Goal: Obtain resource: Download file/media

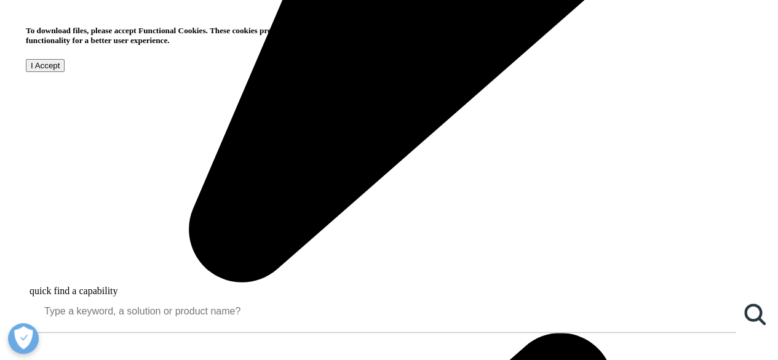
scroll to position [857, 0]
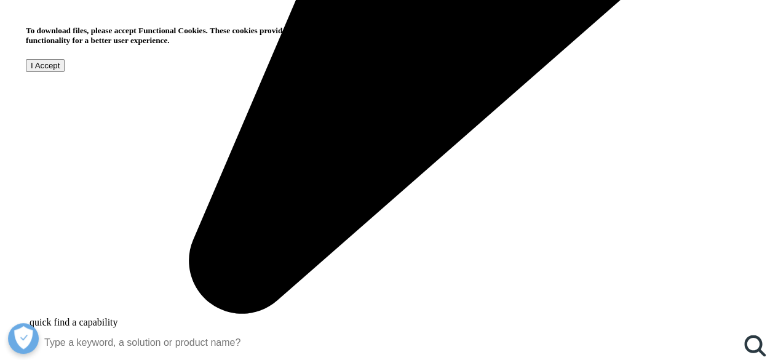
click at [65, 72] on input "I Accept" at bounding box center [45, 65] width 39 height 13
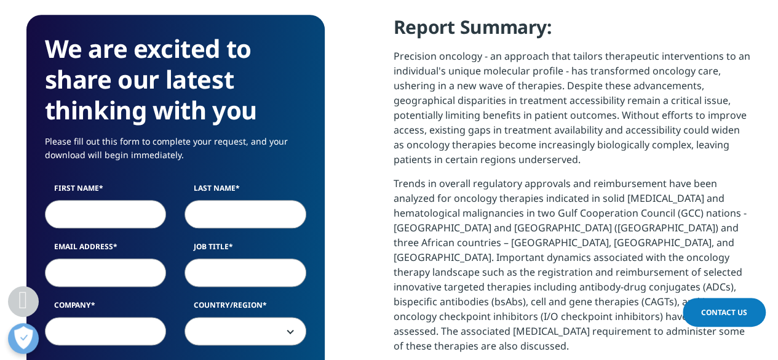
scroll to position [587, 0]
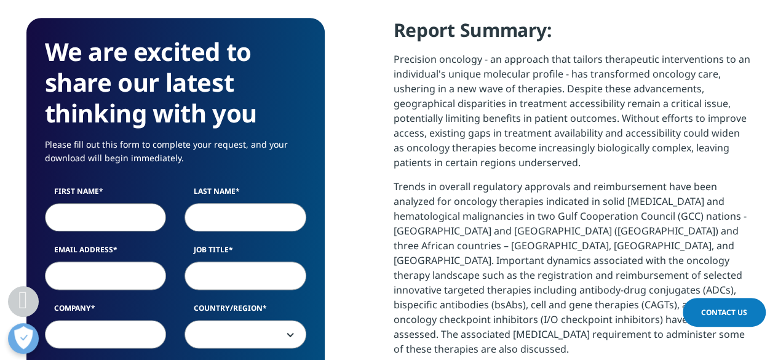
click at [99, 215] on input "First Name" at bounding box center [106, 217] width 122 height 28
type input "[DEMOGRAPHIC_DATA]"
click at [214, 223] on input "Last Name" at bounding box center [245, 217] width 122 height 28
type input "[DEMOGRAPHIC_DATA]"
click at [76, 275] on input "Email Address" at bounding box center [106, 275] width 122 height 28
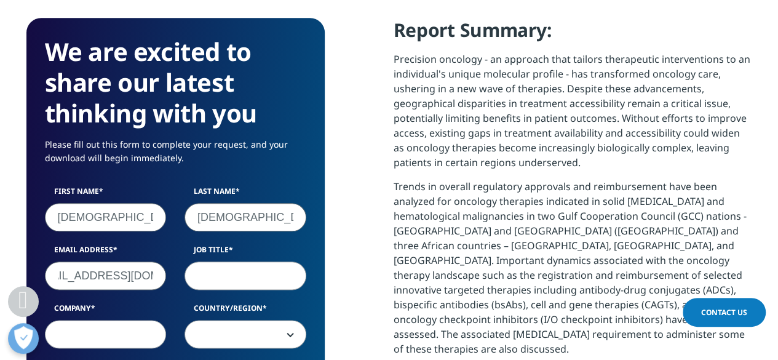
scroll to position [0, 32]
type input "[EMAIL_ADDRESS][DOMAIN_NAME]"
click at [230, 279] on input "Job Title" at bounding box center [245, 275] width 122 height 28
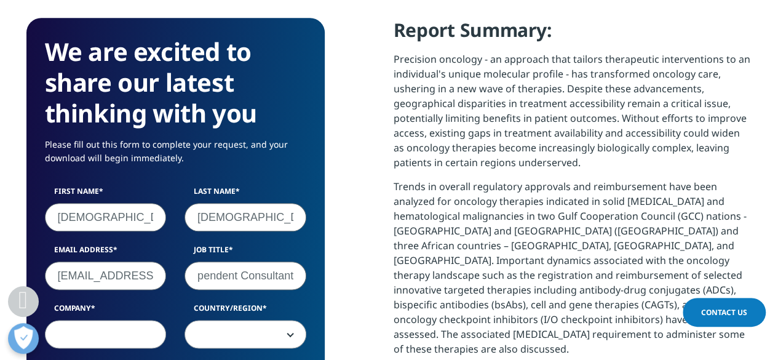
type input "Independent Consultant"
click at [105, 335] on input "Company" at bounding box center [106, 334] width 122 height 28
type input "Inovocare Healthsoft Solution"
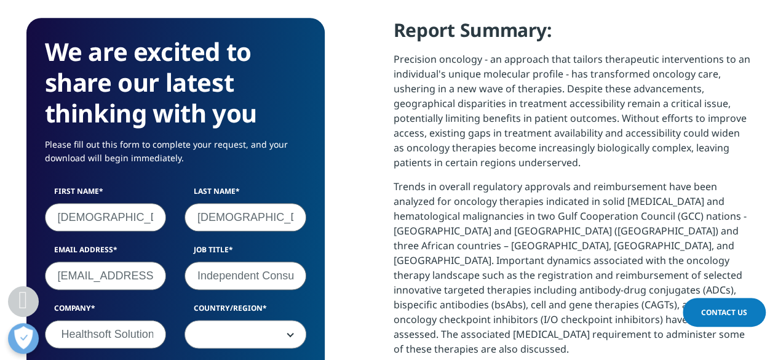
scroll to position [0, 0]
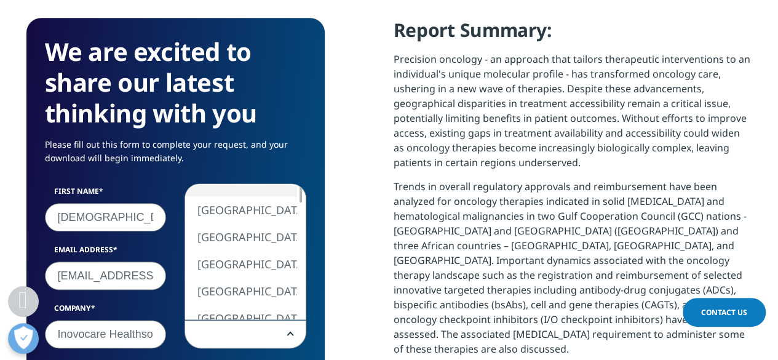
click at [288, 334] on b at bounding box center [288, 334] width 0 height 0
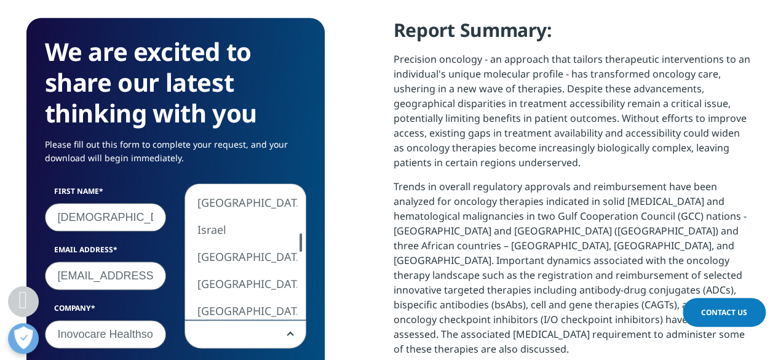
click at [287, 244] on div "[GEOGRAPHIC_DATA] [GEOGRAPHIC_DATA] [GEOGRAPHIC_DATA] [GEOGRAPHIC_DATA] [GEOGRA…" at bounding box center [245, 251] width 121 height 135
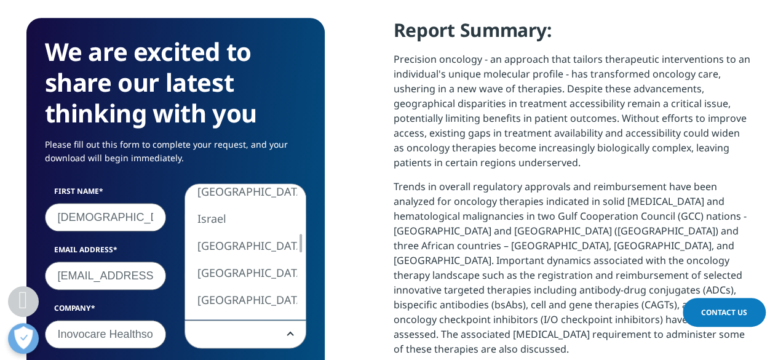
select select "[GEOGRAPHIC_DATA]"
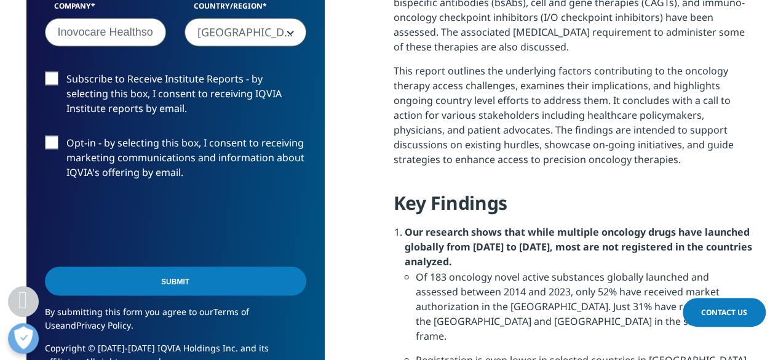
scroll to position [882, 0]
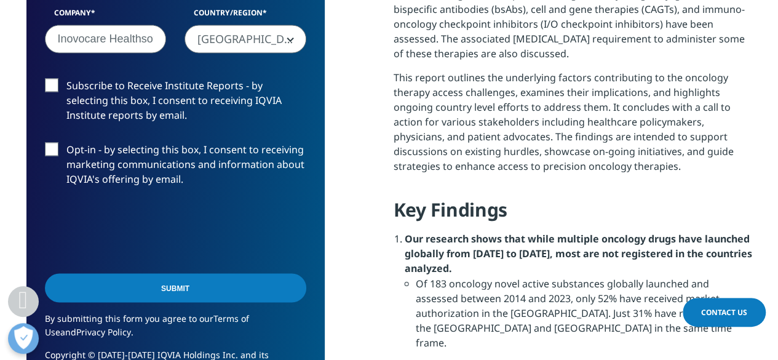
click at [49, 87] on label "Subscribe to Receive Institute Reports - by selecting this box, I consent to re…" at bounding box center [175, 103] width 261 height 51
click at [66, 78] on input "Subscribe to Receive Institute Reports - by selecting this box, I consent to re…" at bounding box center [66, 78] width 0 height 0
click at [125, 282] on input "Submit" at bounding box center [175, 287] width 261 height 29
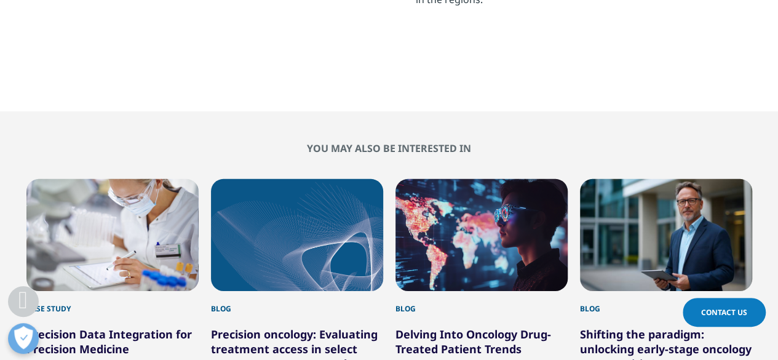
scroll to position [90, 298]
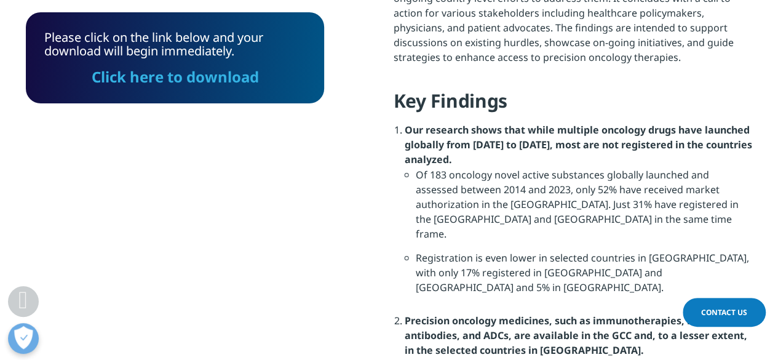
scroll to position [980, 0]
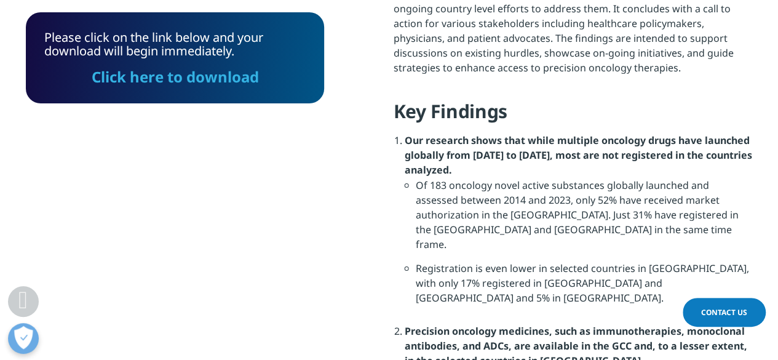
click at [165, 81] on link "Click here to download" at bounding box center [175, 76] width 167 height 20
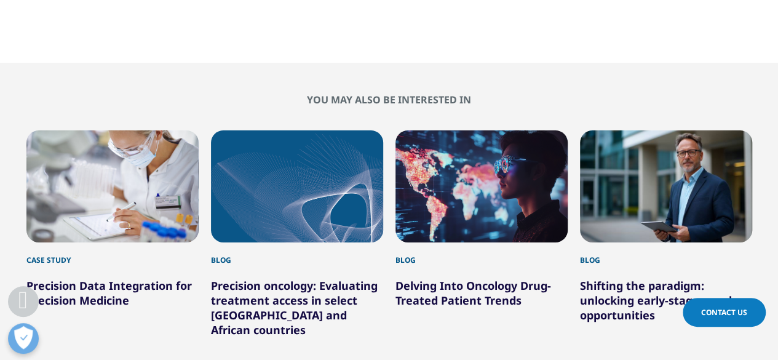
scroll to position [1917, 0]
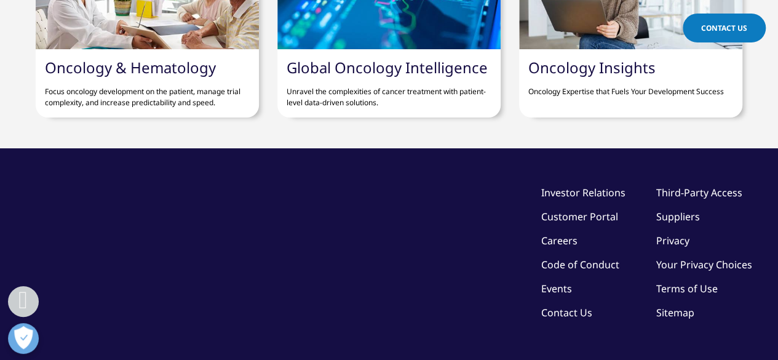
scroll to position [0, 0]
